Goal: Submit feedback/report problem

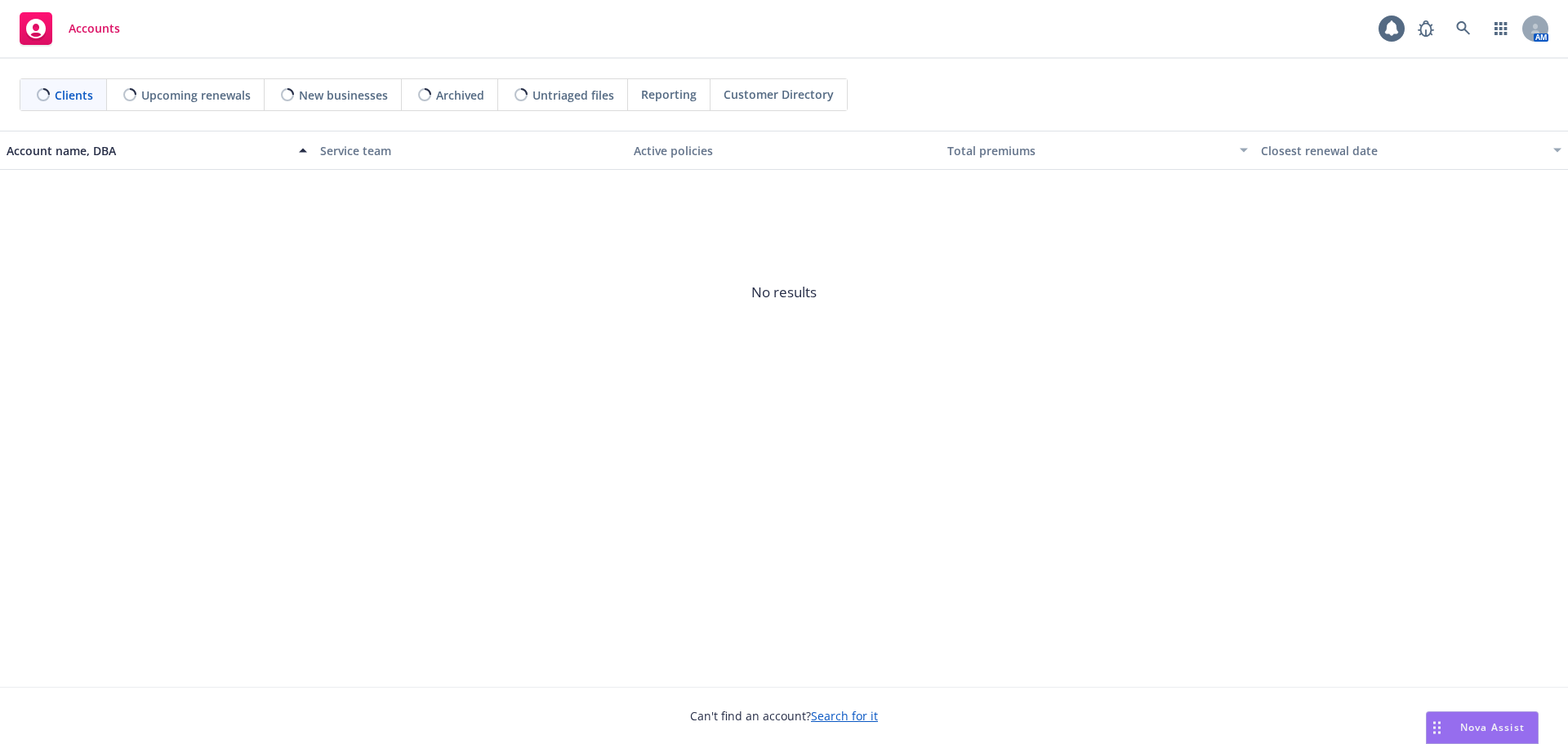
click at [1502, 725] on span "Nova Assist" at bounding box center [1492, 727] width 64 height 14
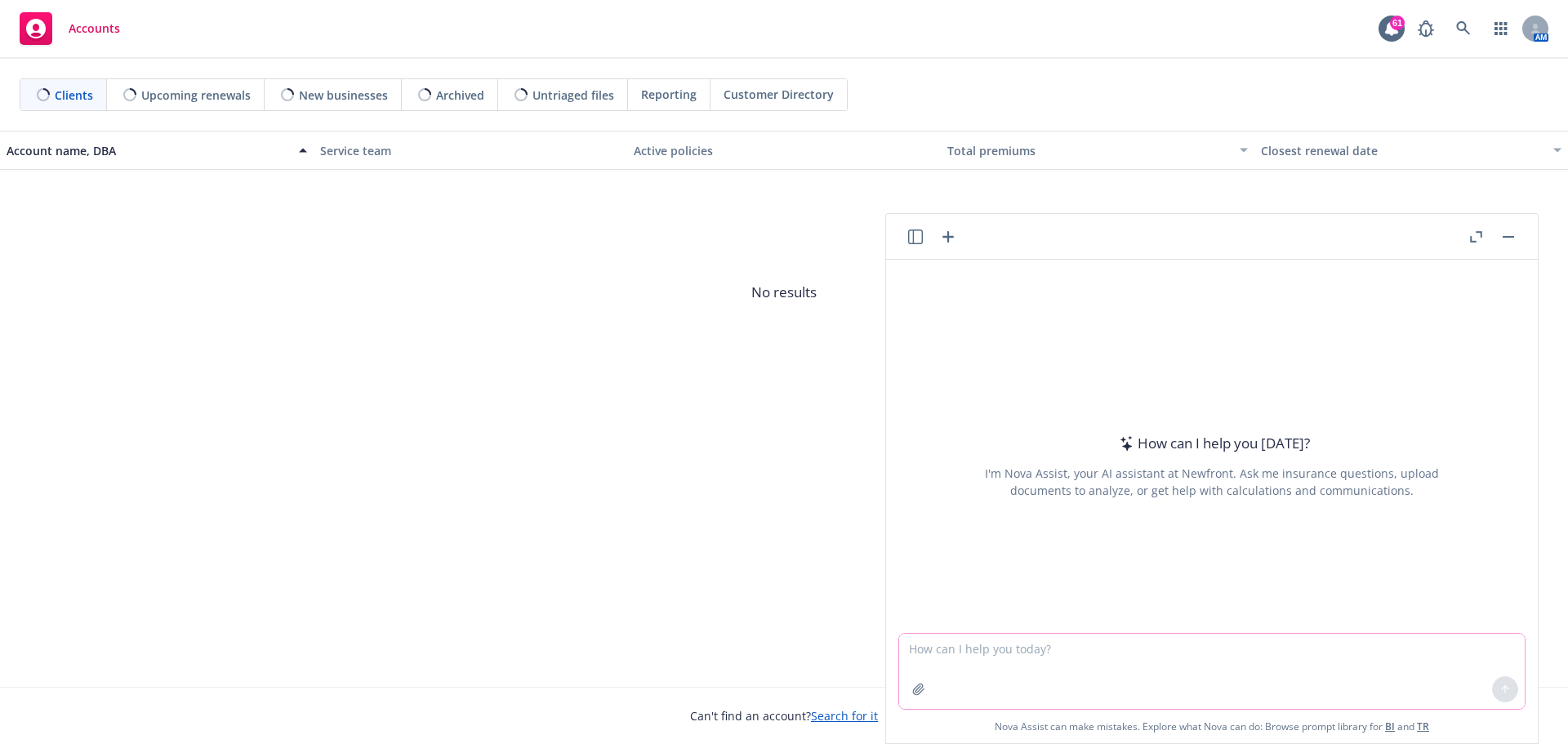
click at [1058, 651] on textarea at bounding box center [1212, 670] width 626 height 75
click at [1492, 694] on button at bounding box center [1505, 689] width 26 height 26
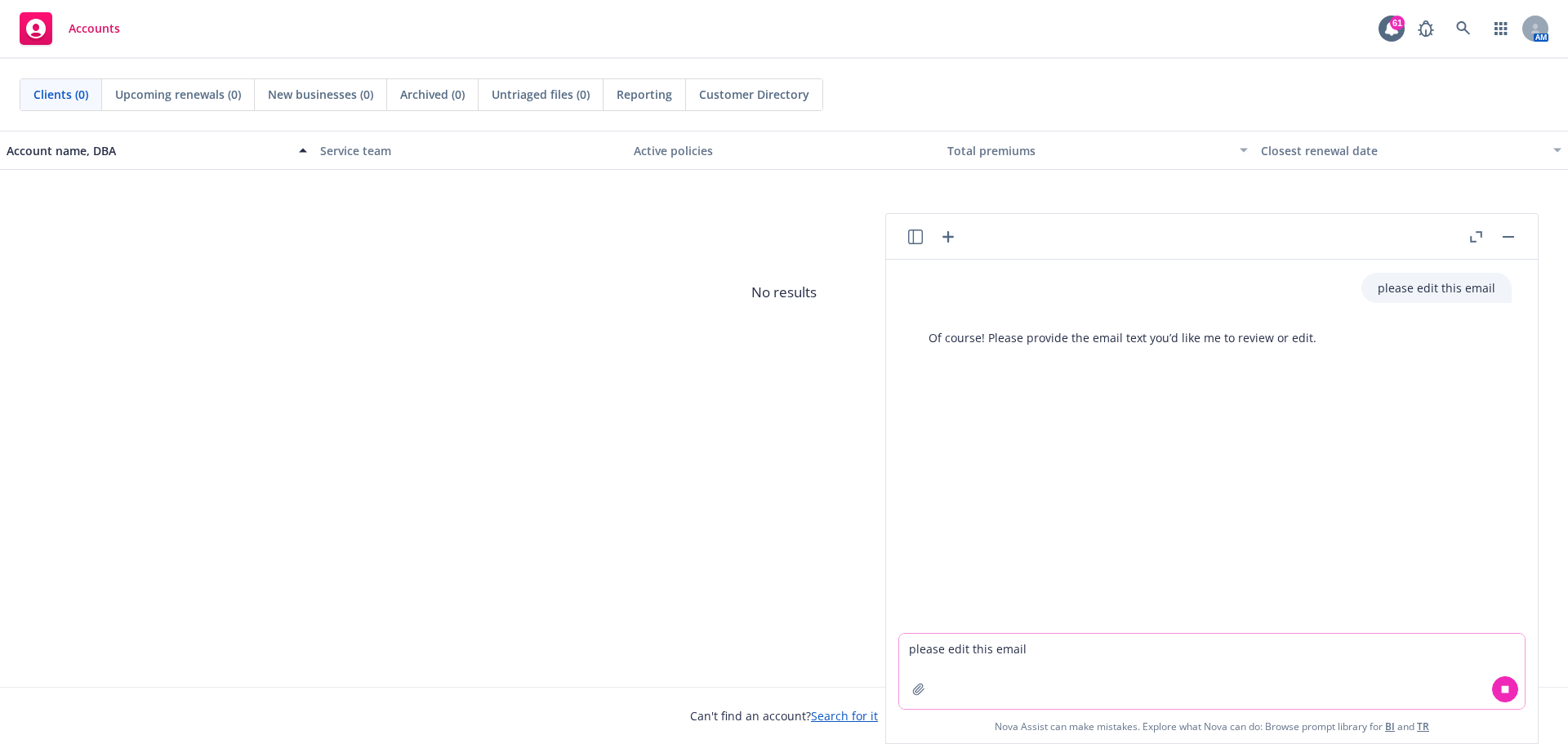
paste textarea "As of [DATE], the banking form had to be updated with correct routing numbers. …"
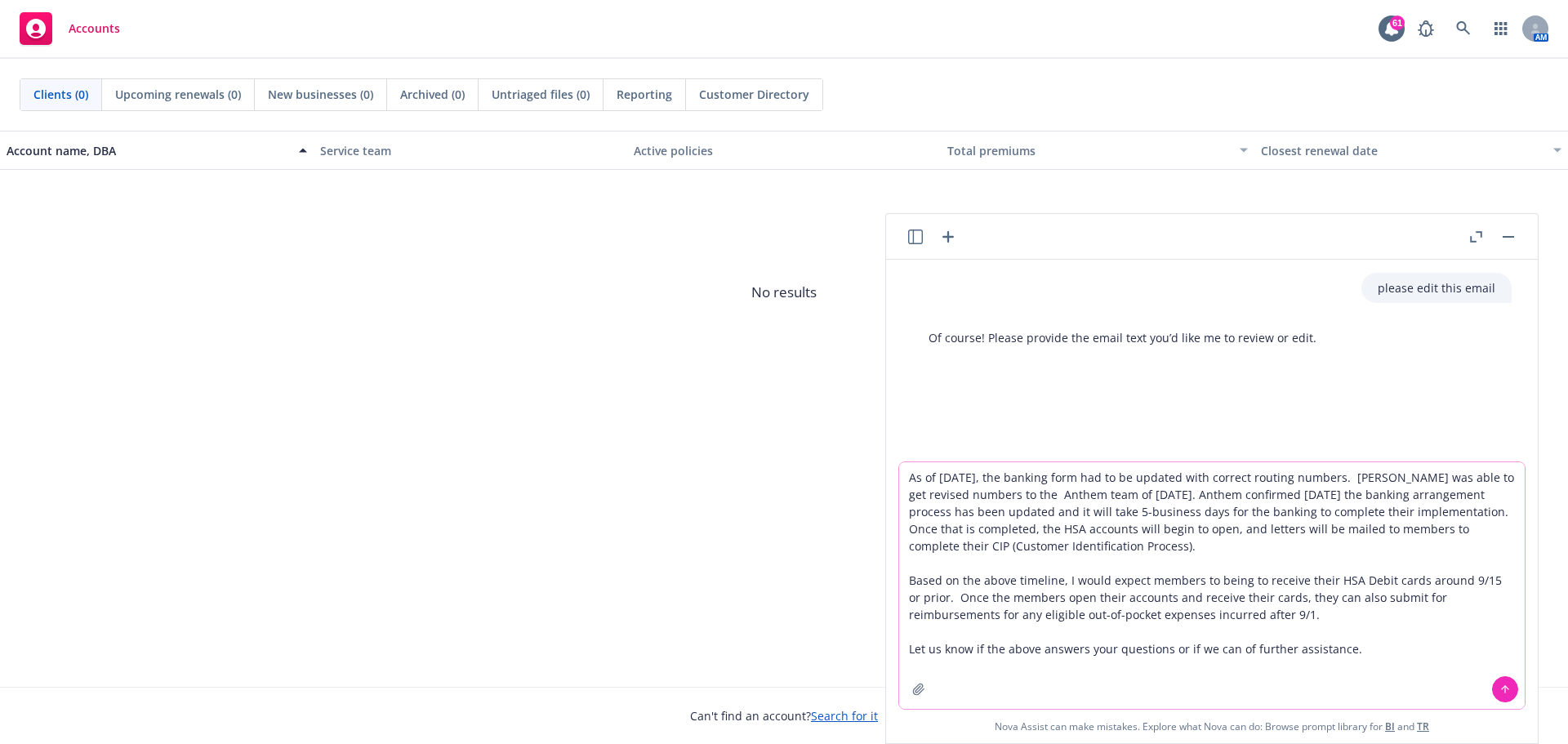
type textarea "As of [DATE], the banking form had to be updated with correct routing numbers. …"
click at [1499, 692] on icon at bounding box center [1505, 690] width 12 height 12
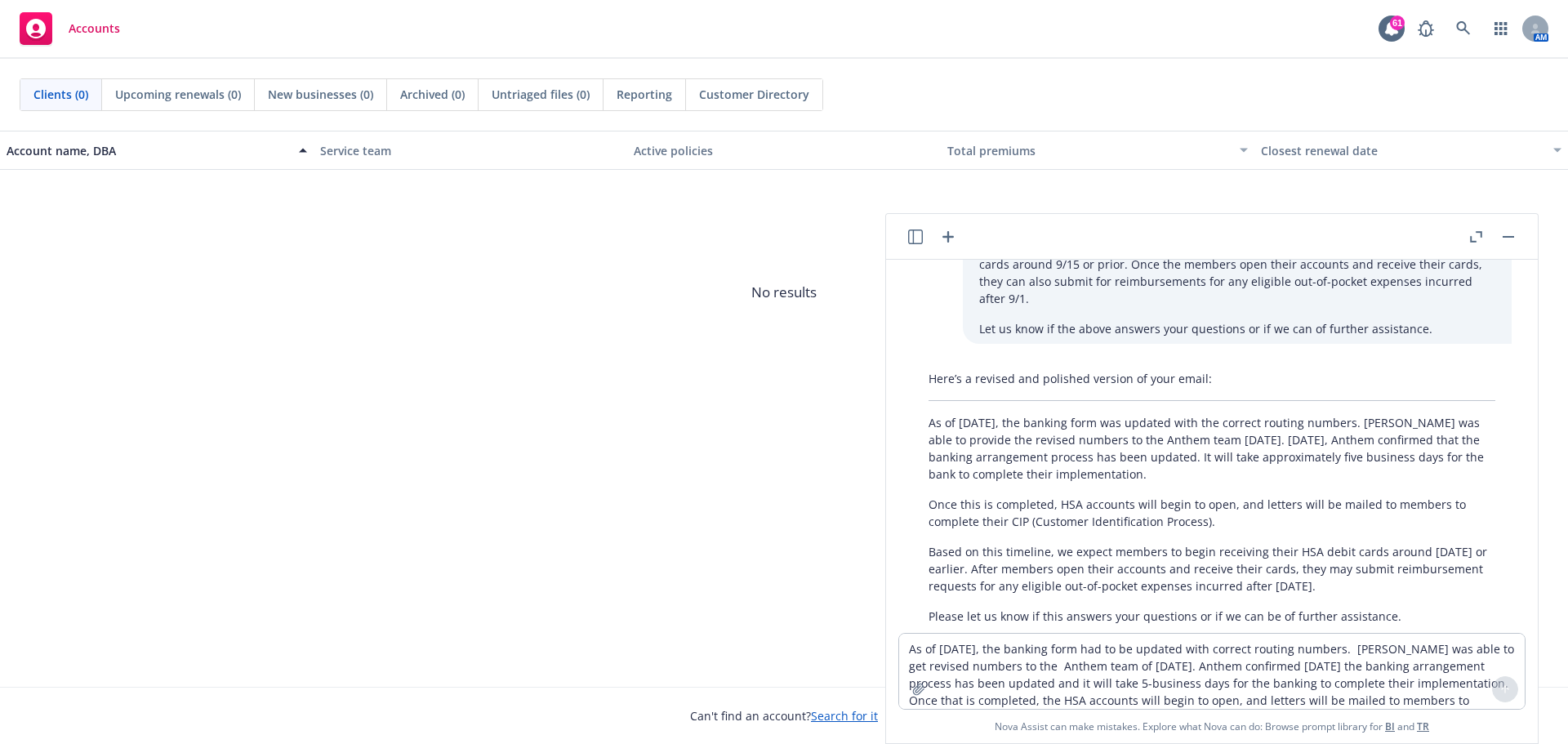
scroll to position [304, 0]
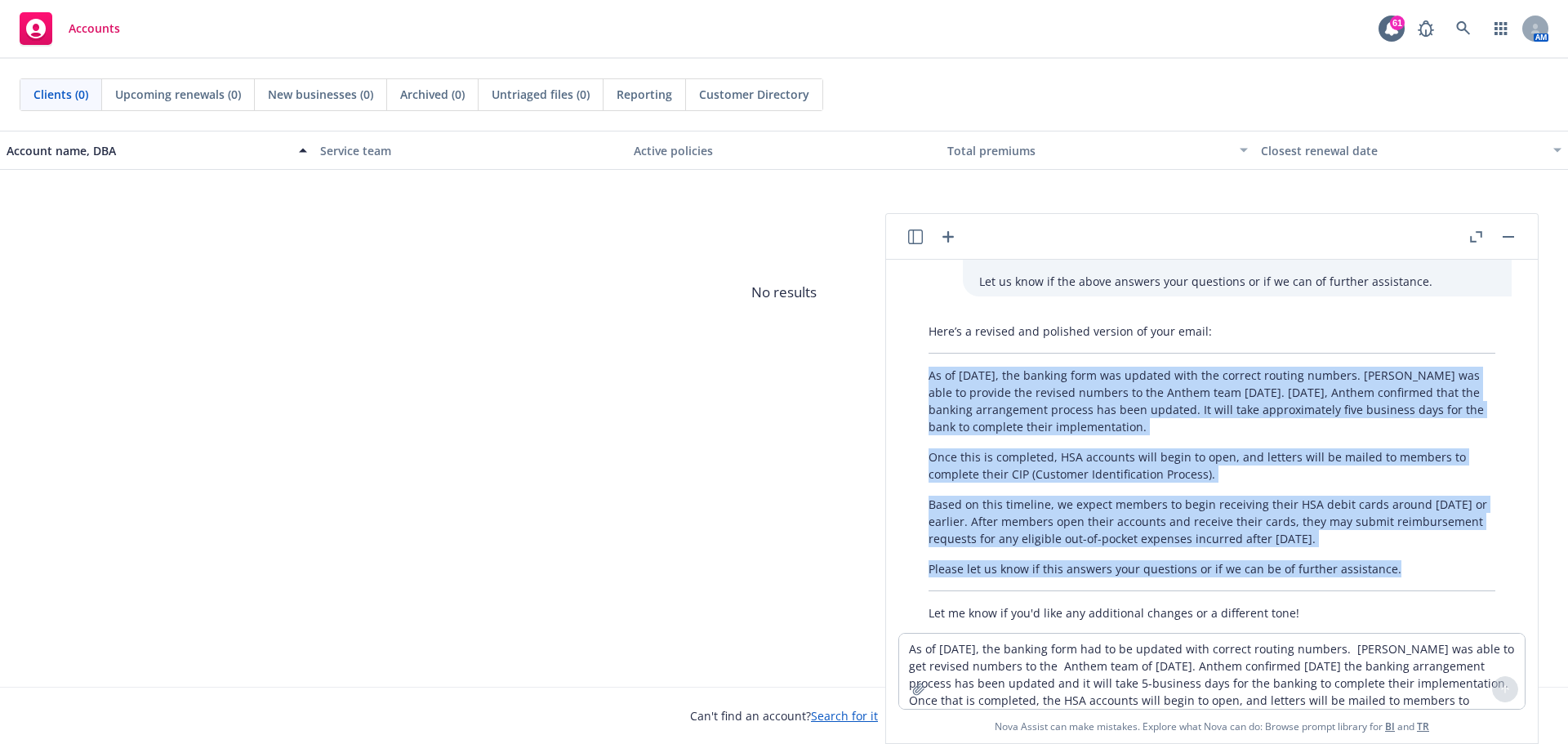
drag, startPoint x: 931, startPoint y: 335, endPoint x: 1384, endPoint y: 538, distance: 496.4
click at [1384, 538] on div "Here’s a revised and polished version of your email: As of [DATE], the banking …" at bounding box center [1212, 472] width 600 height 312
copy div "As of [DATE], the banking form was updated with the correct routing numbers. [P…"
